Goal: Task Accomplishment & Management: Use online tool/utility

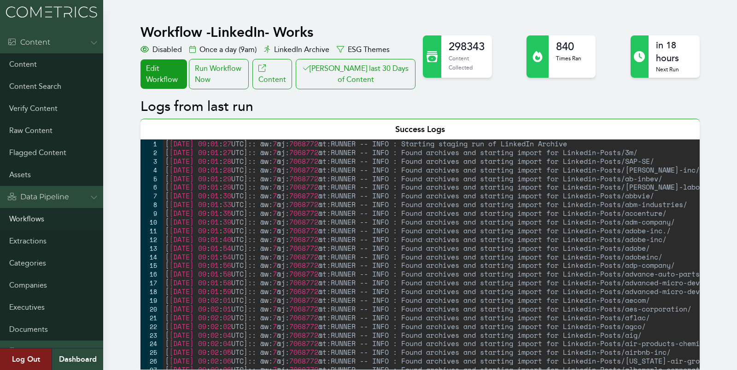
click at [28, 223] on link "Workflows" at bounding box center [51, 219] width 103 height 22
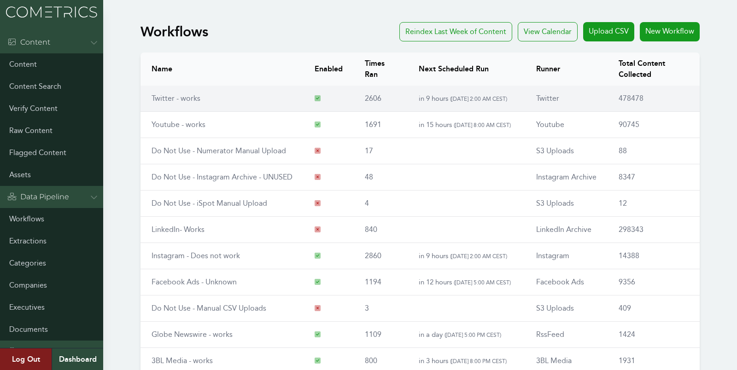
click at [182, 91] on td "Twitter - works" at bounding box center [221, 99] width 163 height 26
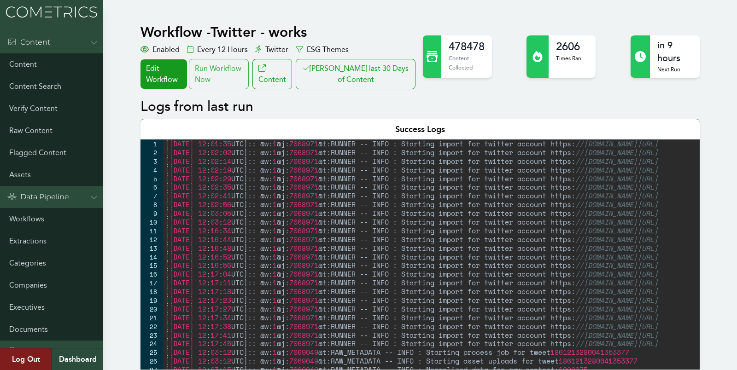
click at [229, 66] on div "Run Workflow Now" at bounding box center [219, 74] width 60 height 30
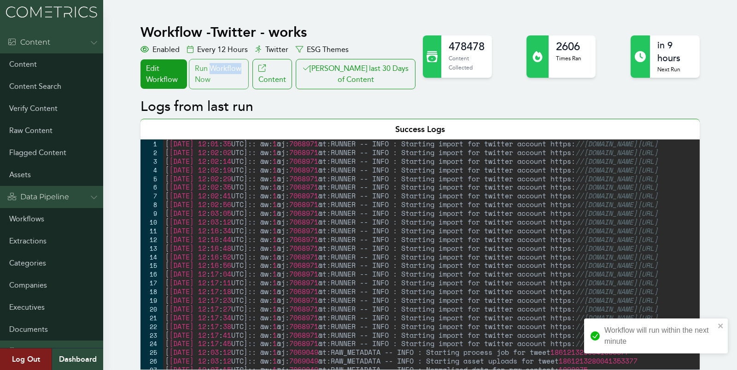
click at [229, 66] on div "Run Workflow Now" at bounding box center [219, 74] width 60 height 30
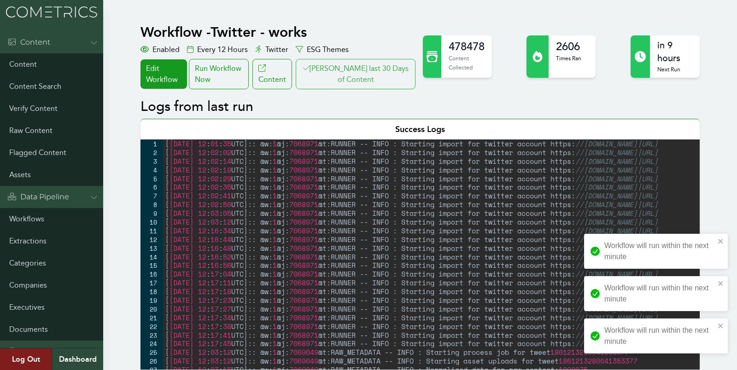
click at [370, 76] on button "[PERSON_NAME] last 30 Days of Content" at bounding box center [356, 74] width 120 height 30
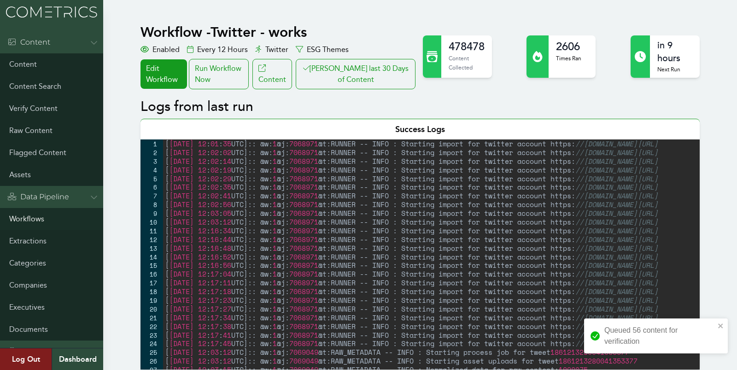
click at [25, 221] on link "Workflows" at bounding box center [51, 219] width 103 height 22
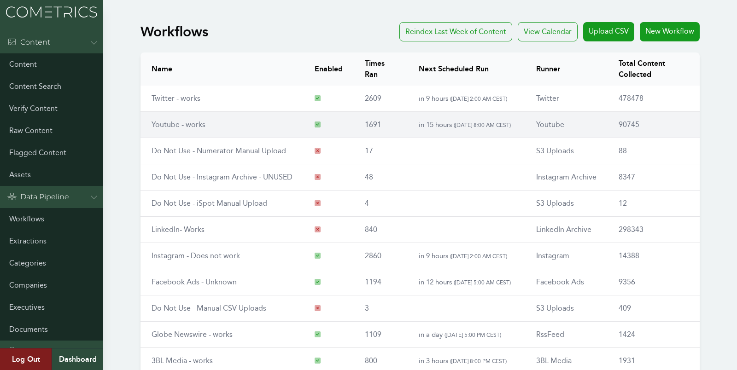
click at [174, 123] on link "Youtube - works" at bounding box center [178, 124] width 54 height 9
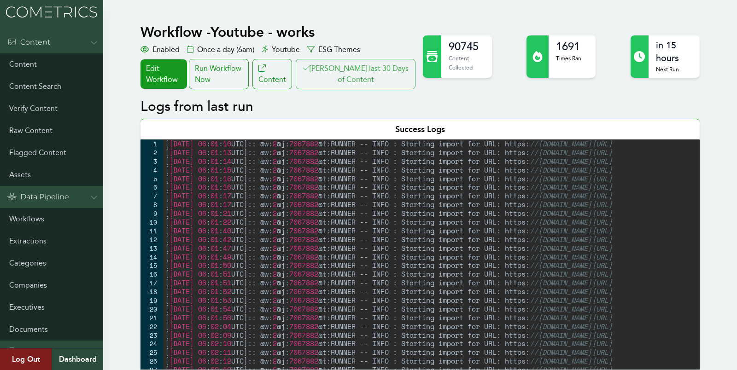
click at [354, 87] on button "Clair last 30 Days of Content" at bounding box center [356, 74] width 120 height 30
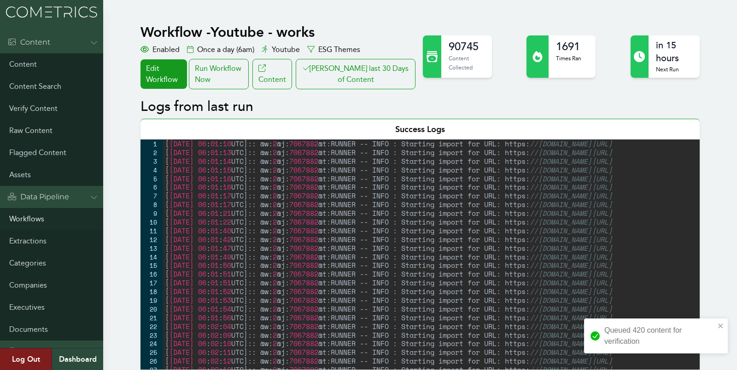
click at [28, 212] on link "Workflows" at bounding box center [51, 219] width 103 height 22
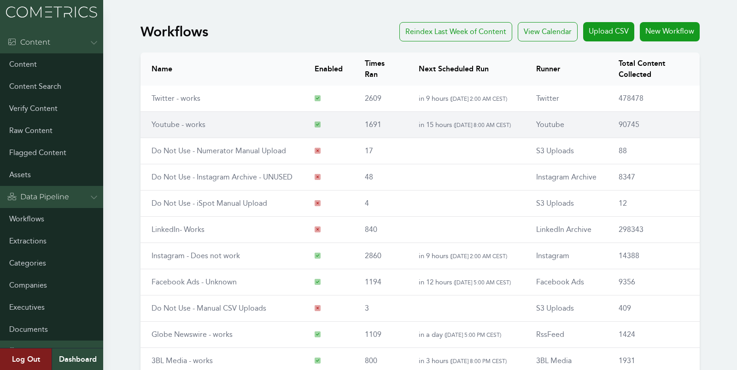
click at [179, 121] on link "Youtube - works" at bounding box center [178, 124] width 54 height 9
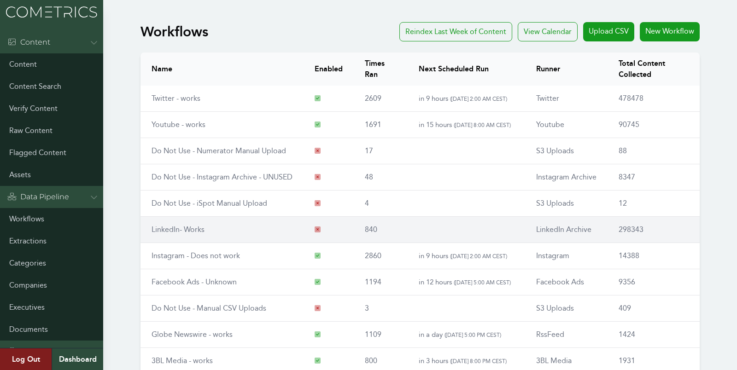
click at [169, 231] on link "LinkedIn- Works" at bounding box center [177, 229] width 53 height 9
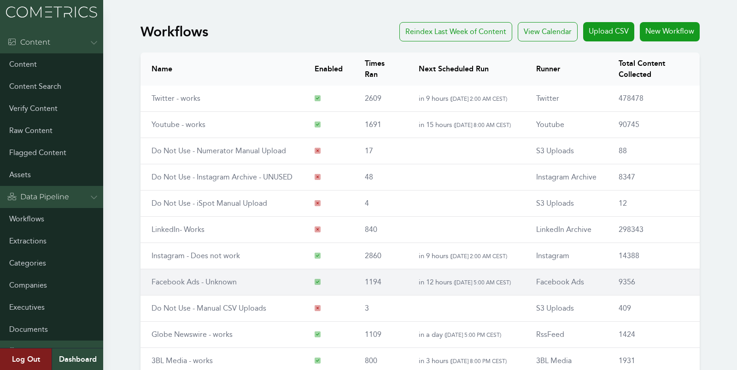
scroll to position [105, 0]
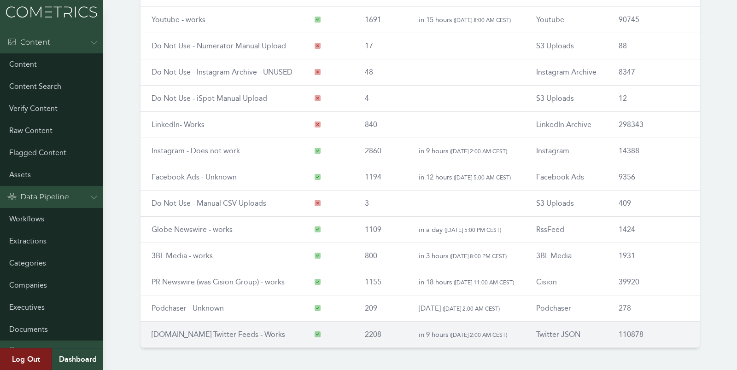
click at [174, 338] on td "RSS.app Twitter Feeds - Works" at bounding box center [221, 335] width 163 height 26
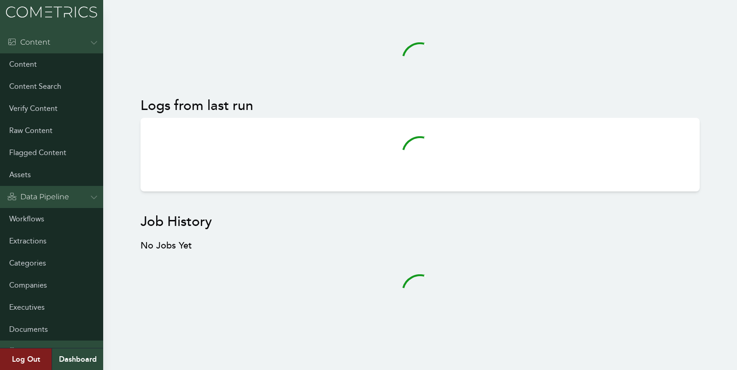
click at [115, 136] on div "Logs from last run Job History No Jobs Yet" at bounding box center [368, 186] width 737 height 337
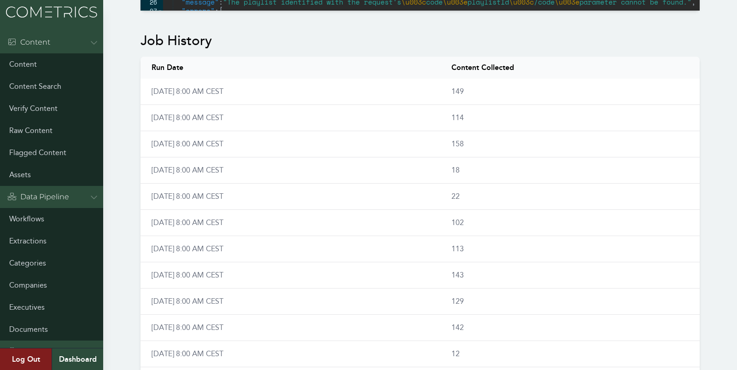
scroll to position [383, 0]
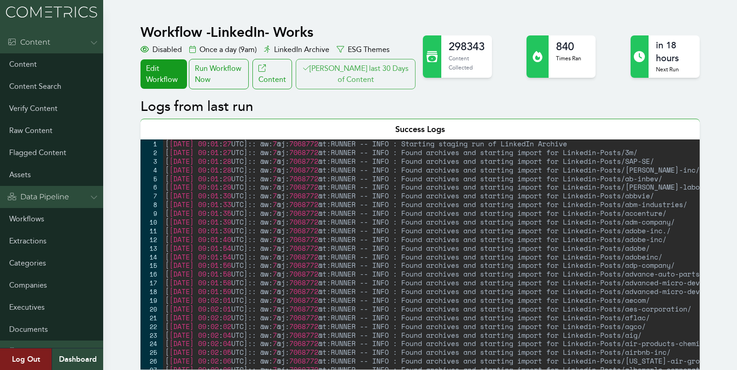
click at [376, 63] on button "[PERSON_NAME] last 30 Days of Content" at bounding box center [356, 74] width 120 height 30
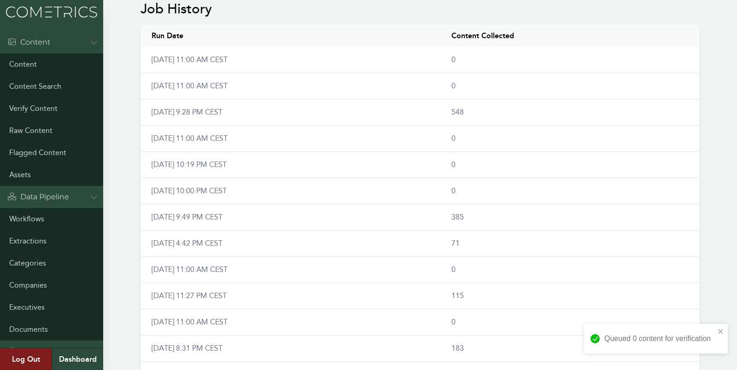
scroll to position [654, 0]
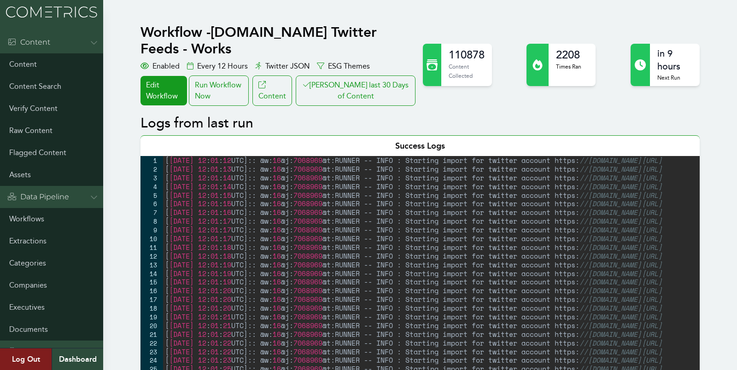
click at [365, 87] on button "[PERSON_NAME] last 30 Days of Content" at bounding box center [356, 90] width 120 height 30
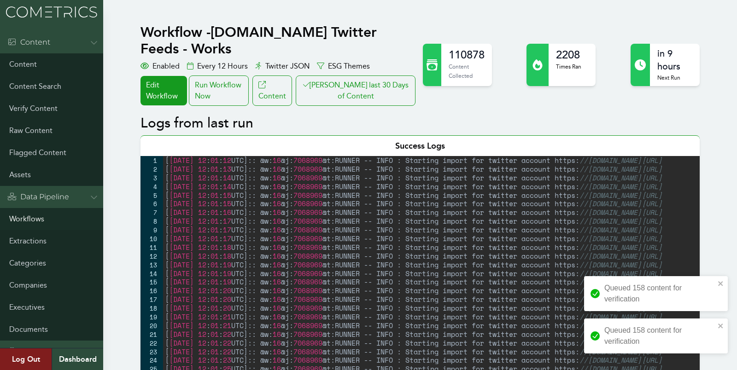
click at [16, 216] on link "Workflows" at bounding box center [51, 219] width 103 height 22
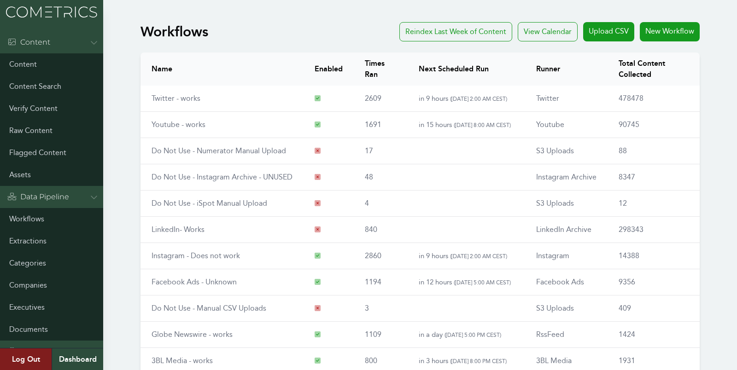
click at [166, 234] on td "LinkedIn- Works" at bounding box center [221, 230] width 163 height 26
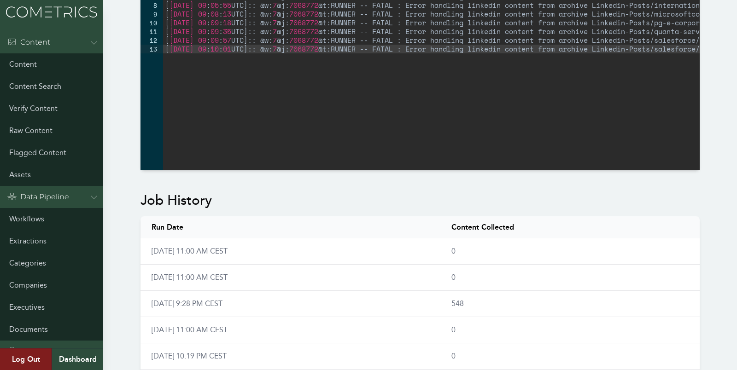
scroll to position [614, 0]
